Goal: Navigation & Orientation: Understand site structure

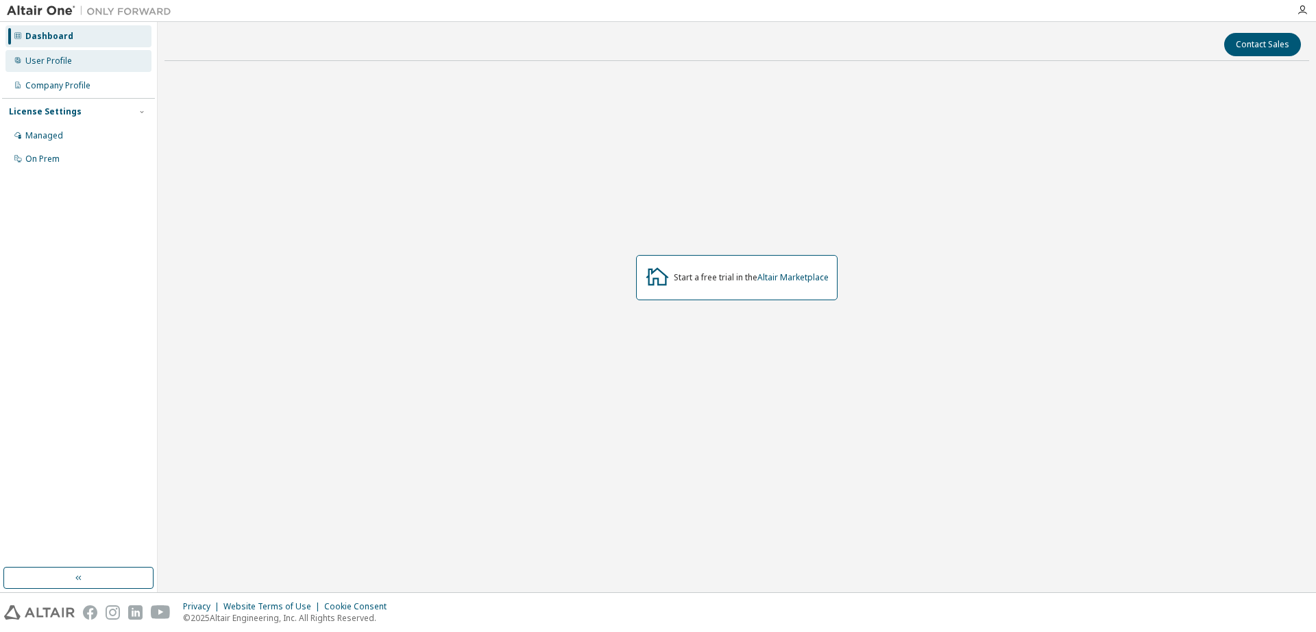
click at [96, 60] on div "User Profile" at bounding box center [78, 61] width 146 height 22
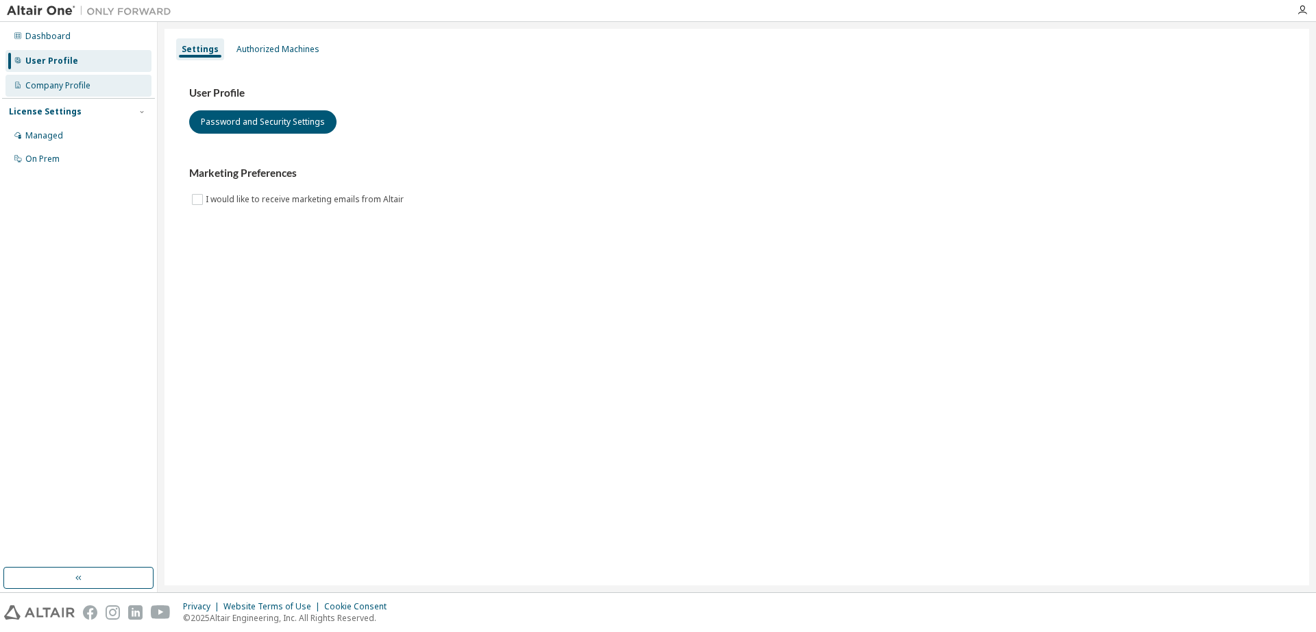
click at [87, 83] on div "Company Profile" at bounding box center [57, 85] width 65 height 11
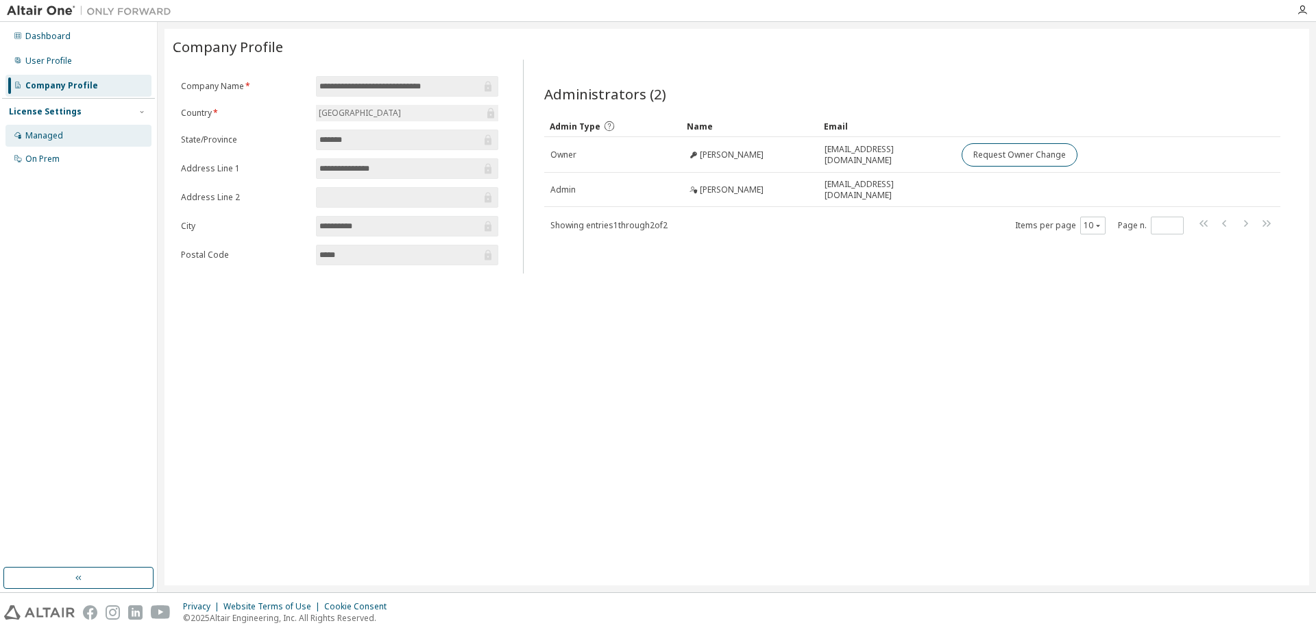
click at [86, 125] on div "Managed" at bounding box center [78, 136] width 146 height 22
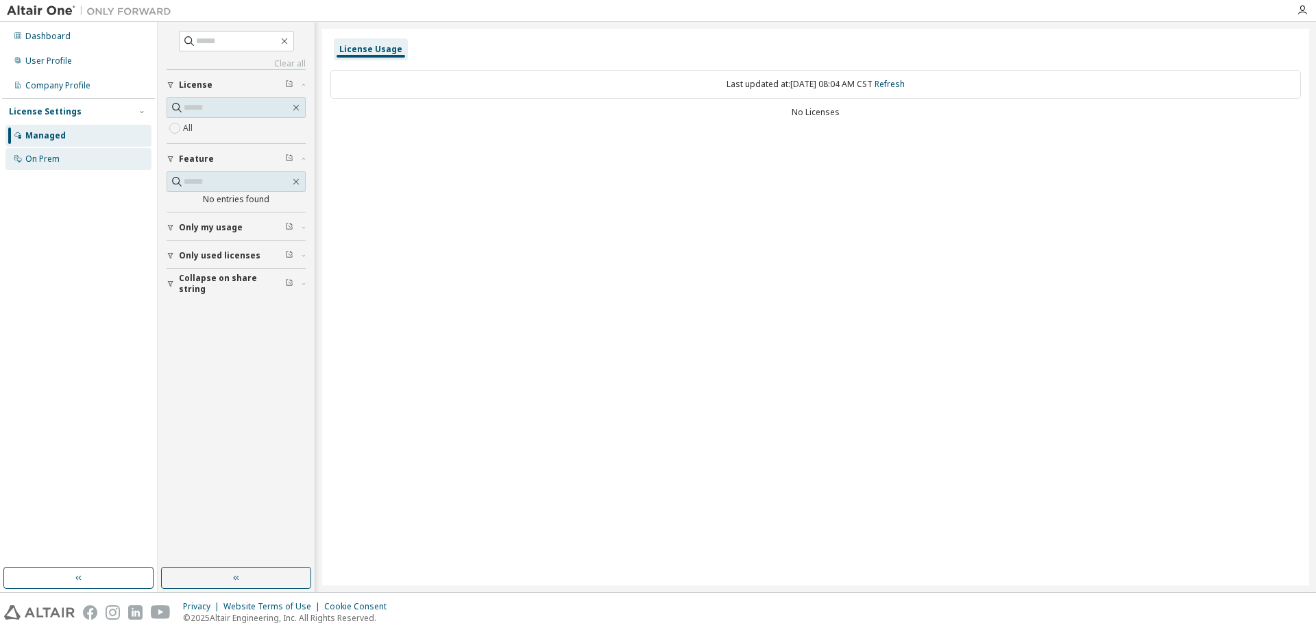
click at [71, 152] on div "On Prem" at bounding box center [78, 159] width 146 height 22
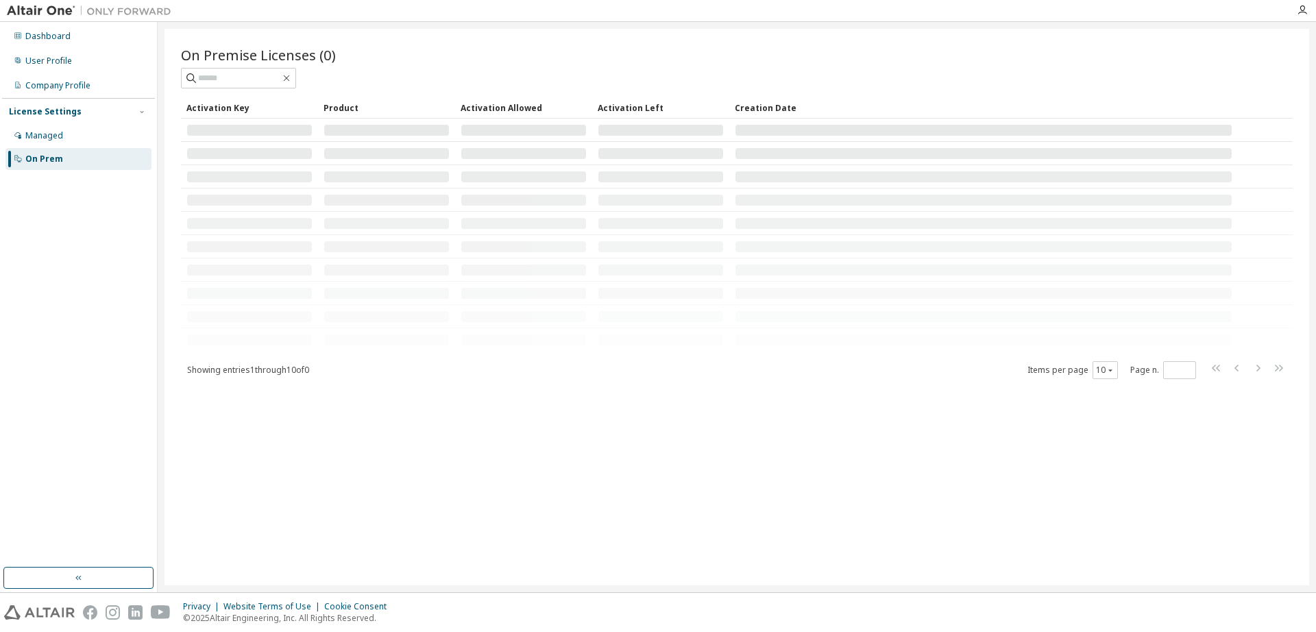
click at [304, 276] on td at bounding box center [249, 269] width 137 height 23
click at [90, 133] on div "Managed" at bounding box center [78, 136] width 146 height 22
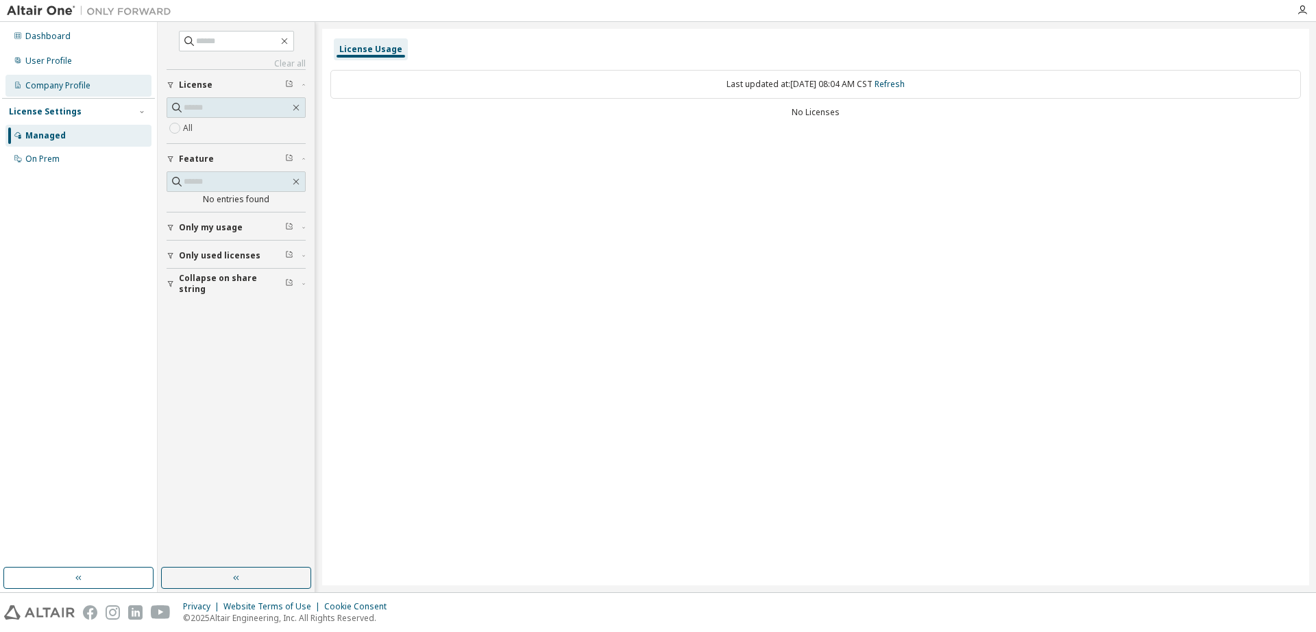
click at [114, 92] on div "Company Profile" at bounding box center [78, 86] width 146 height 22
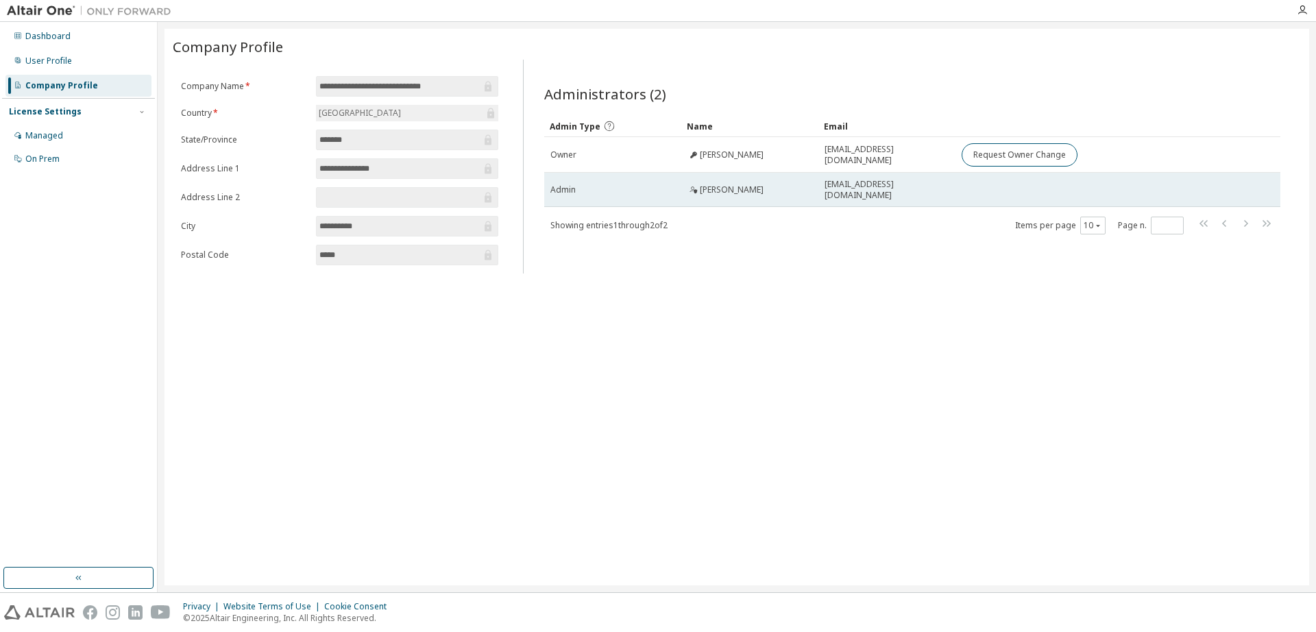
click at [864, 188] on span "[EMAIL_ADDRESS][DOMAIN_NAME]" at bounding box center [887, 190] width 125 height 22
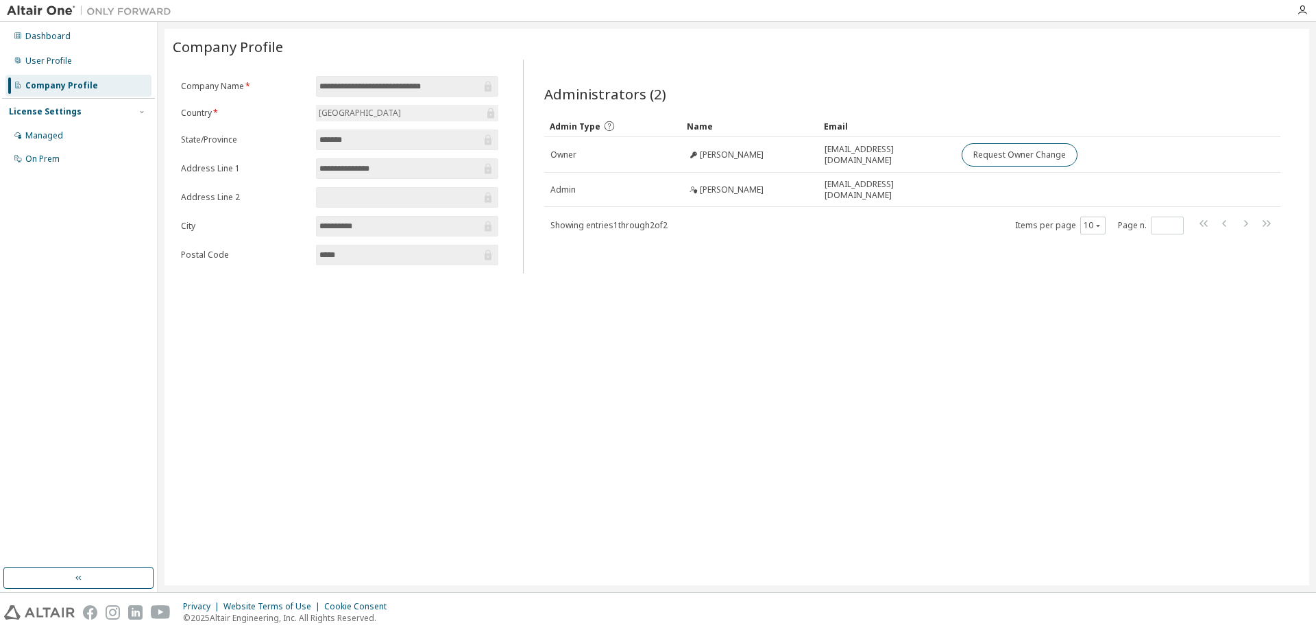
click at [841, 234] on div "Administrators (2) Clear Load Save Save As Field Operator Value Select filter S…" at bounding box center [912, 171] width 769 height 206
click at [83, 68] on div "User Profile" at bounding box center [78, 61] width 146 height 22
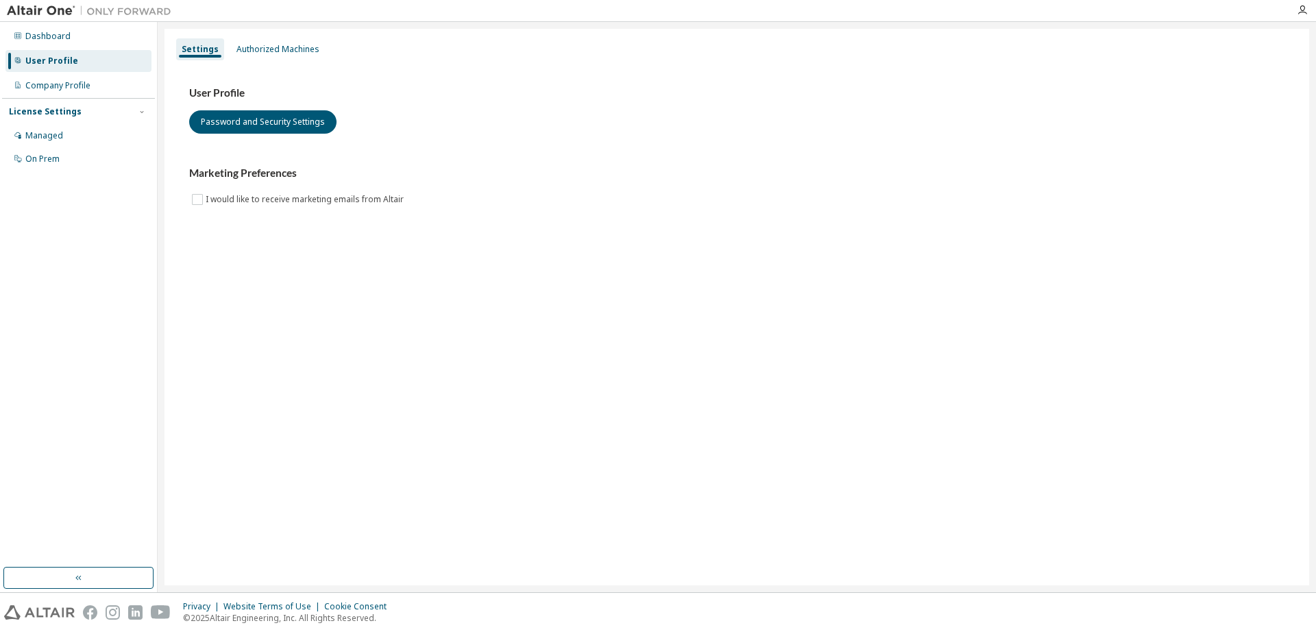
click at [81, 47] on div "Dashboard User Profile Company Profile License Settings Managed On Prem" at bounding box center [78, 97] width 153 height 147
click at [81, 43] on div "Dashboard" at bounding box center [78, 36] width 146 height 22
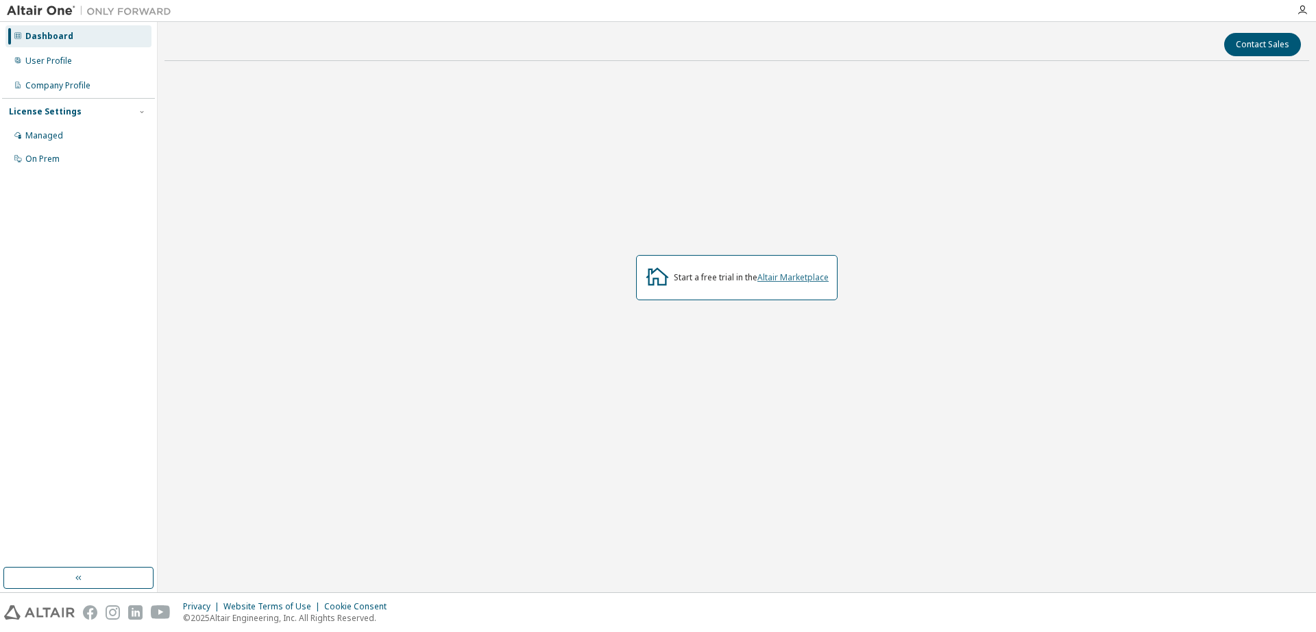
click at [805, 278] on link "Altair Marketplace" at bounding box center [793, 278] width 71 height 12
